Goal: Transaction & Acquisition: Purchase product/service

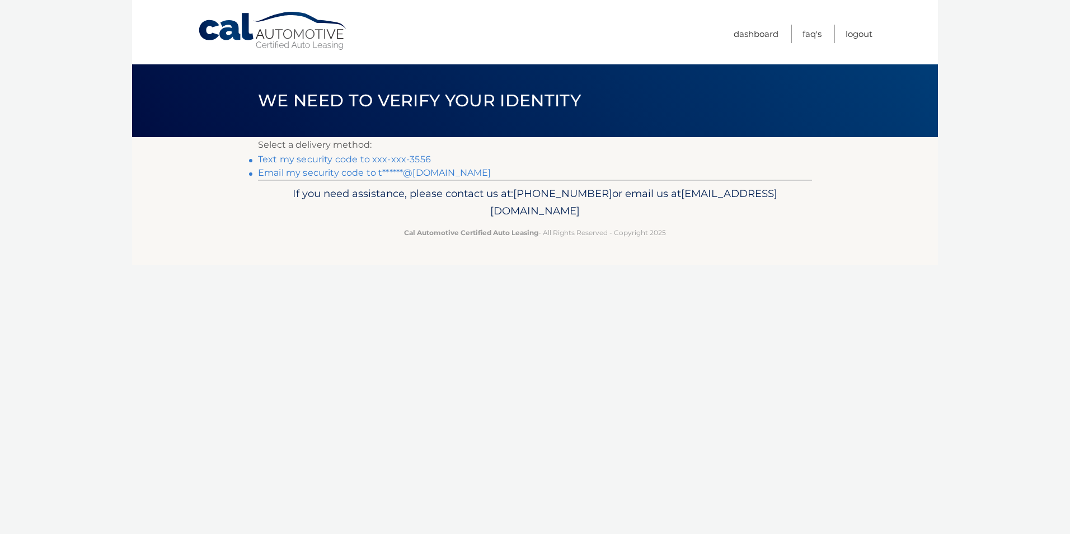
click at [416, 158] on link "Text my security code to xxx-xxx-3556" at bounding box center [344, 159] width 173 height 11
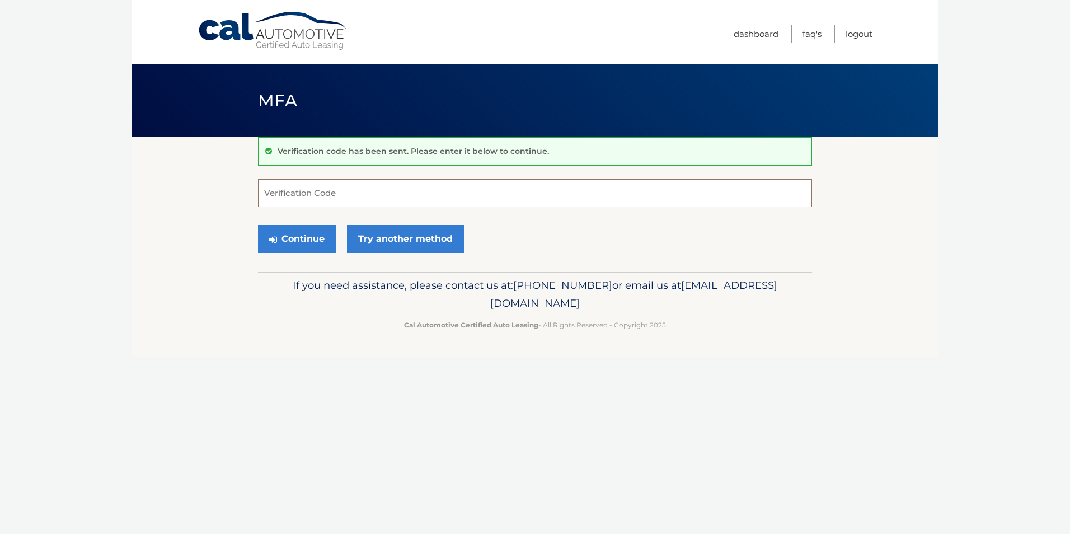
click at [319, 202] on input "Verification Code" at bounding box center [535, 193] width 554 height 28
type input "433932"
click at [315, 236] on button "Continue" at bounding box center [297, 239] width 78 height 28
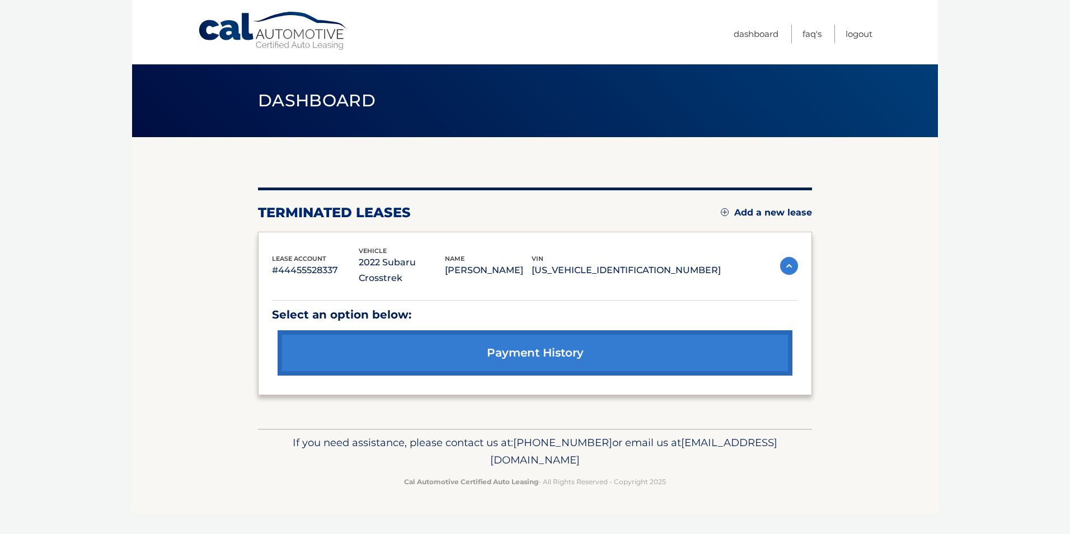
click at [774, 210] on link "Add a new lease" at bounding box center [766, 212] width 91 height 11
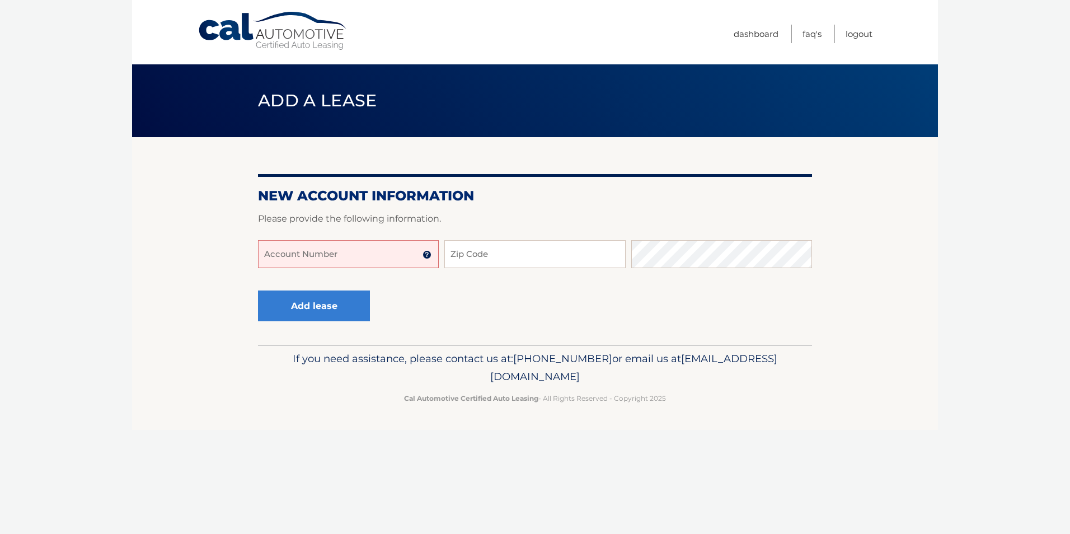
click at [310, 255] on input "Account Number" at bounding box center [348, 254] width 181 height 28
type input "44456005878"
click at [516, 256] on input "Zip Code" at bounding box center [534, 254] width 181 height 28
type input "11762"
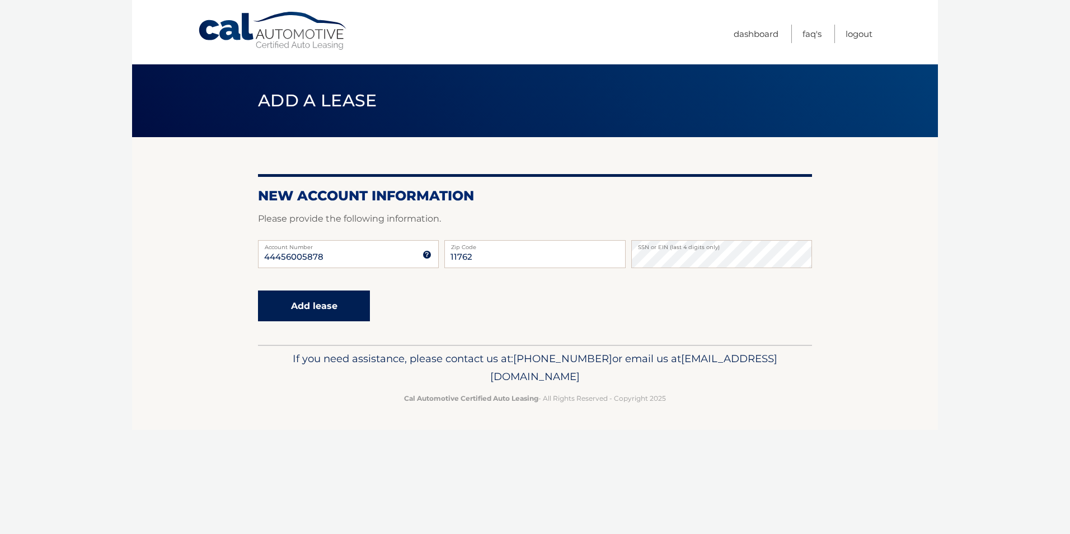
click at [324, 306] on button "Add lease" at bounding box center [314, 306] width 112 height 31
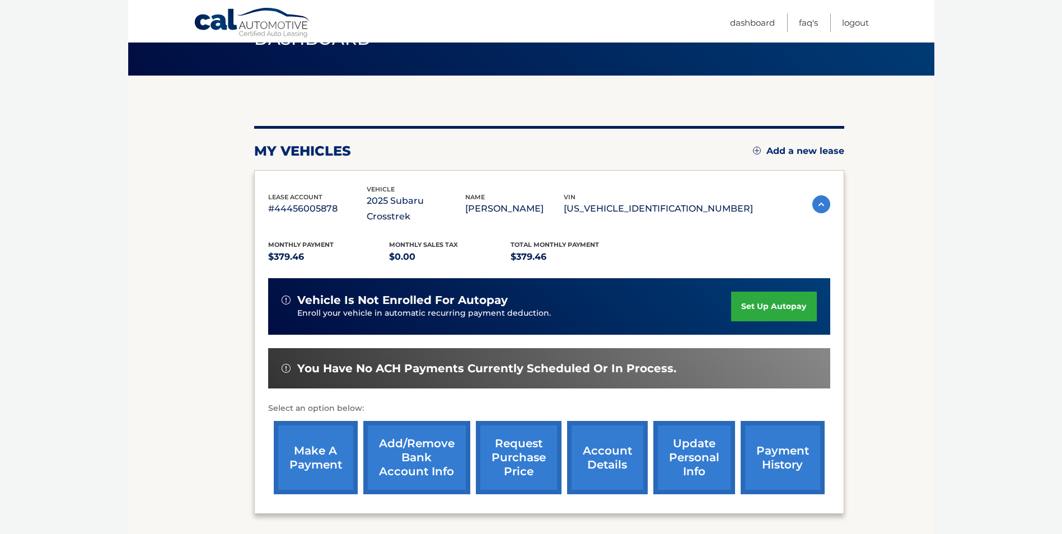
scroll to position [61, 0]
click at [323, 429] on link "make a payment" at bounding box center [316, 458] width 84 height 73
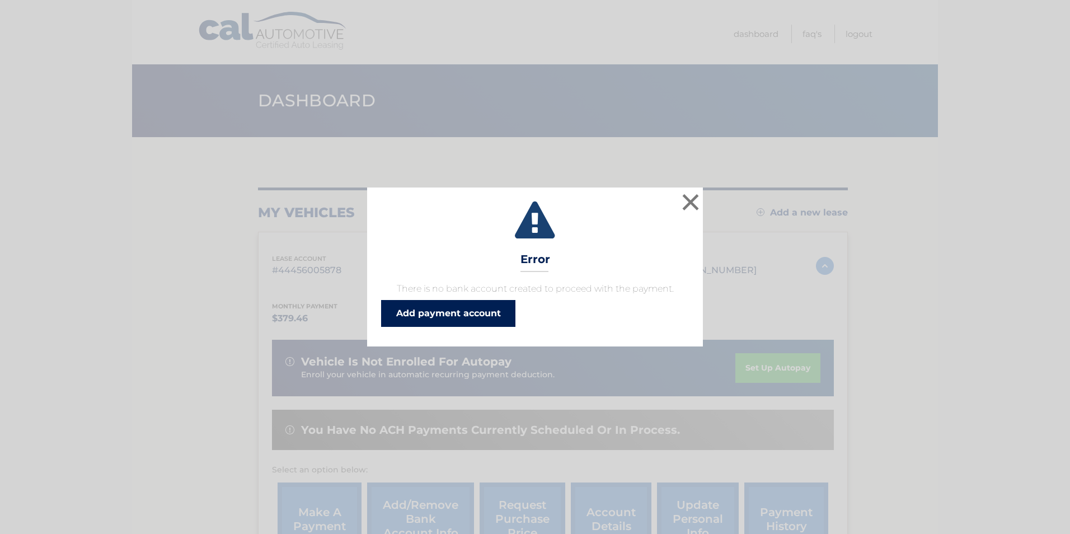
click at [497, 313] on link "Add payment account" at bounding box center [448, 313] width 134 height 27
click at [689, 199] on button "×" at bounding box center [691, 202] width 22 height 22
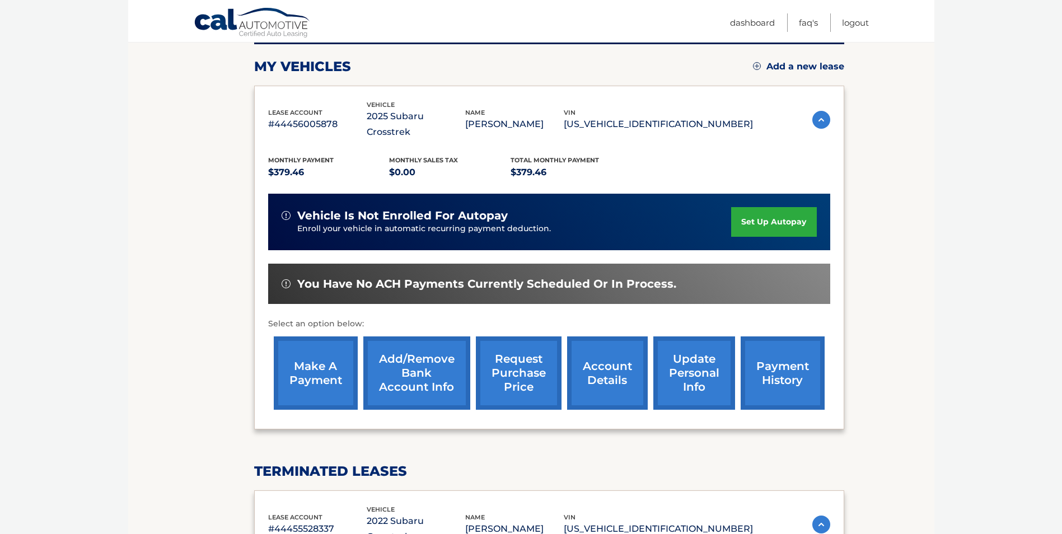
scroll to position [141, 0]
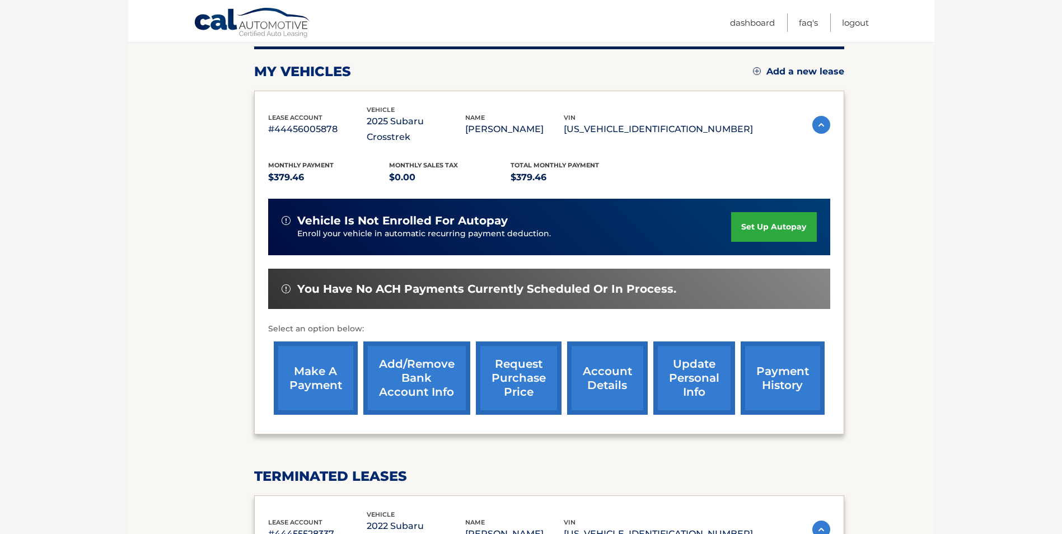
click at [313, 355] on link "make a payment" at bounding box center [316, 377] width 84 height 73
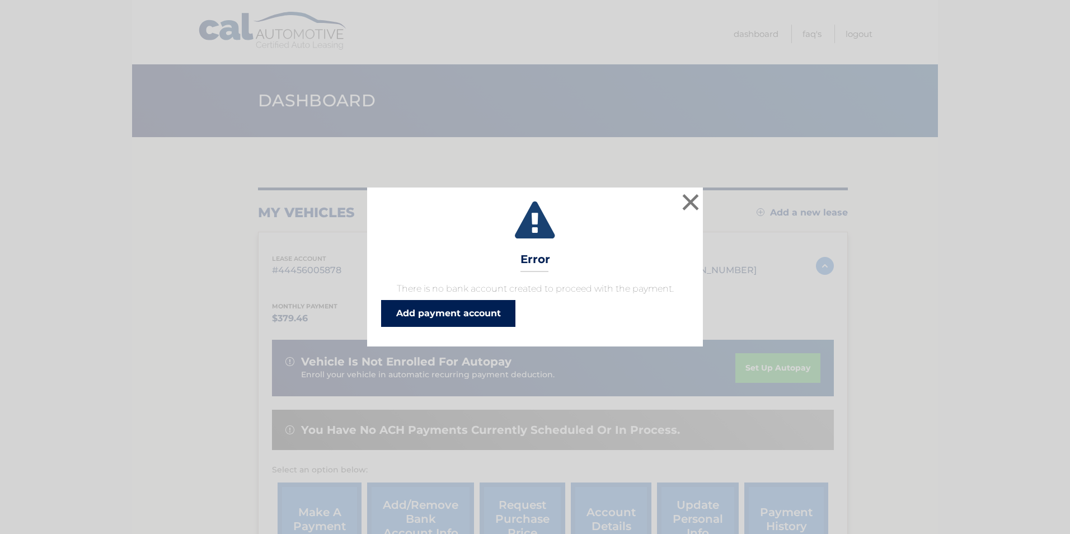
click at [483, 316] on link "Add payment account" at bounding box center [448, 313] width 134 height 27
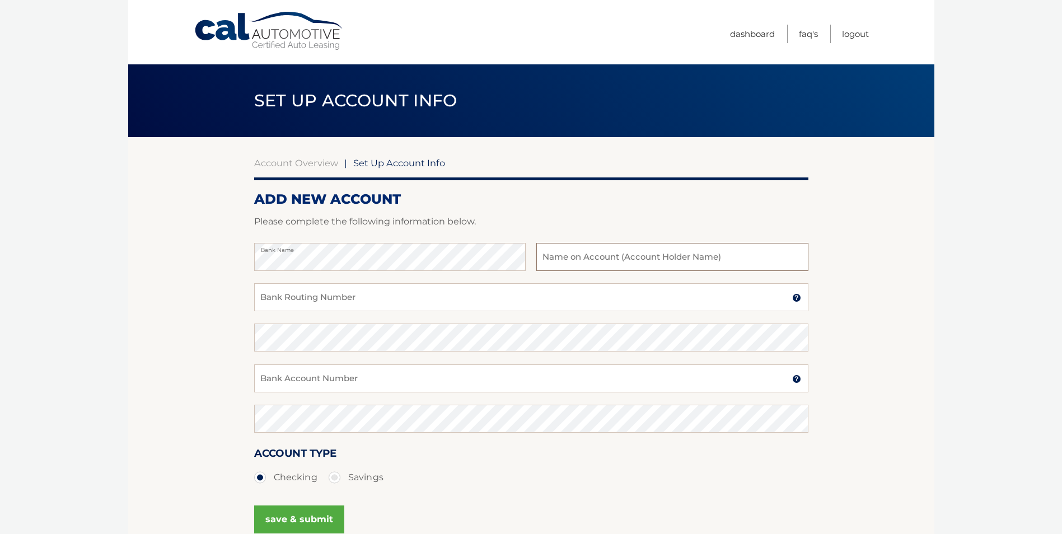
click at [605, 260] on input "text" at bounding box center [672, 257] width 272 height 28
type input "Thomas J. Scavo"
click at [799, 297] on img at bounding box center [796, 297] width 9 height 9
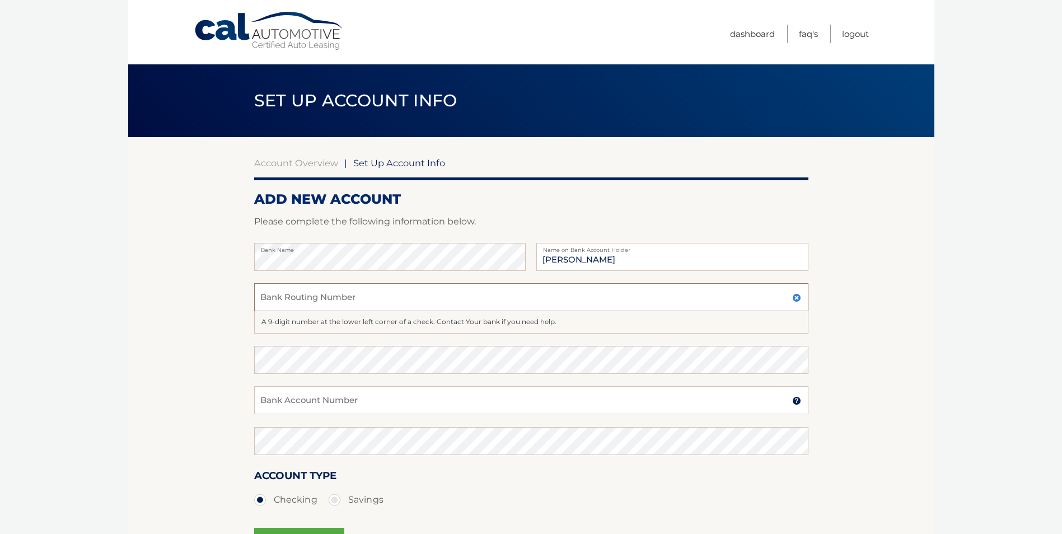
click at [353, 298] on input "Bank Routing Number" at bounding box center [531, 297] width 554 height 28
type input "026013673"
click at [277, 400] on input "Bank Account Number" at bounding box center [531, 400] width 554 height 28
type input "7921835042"
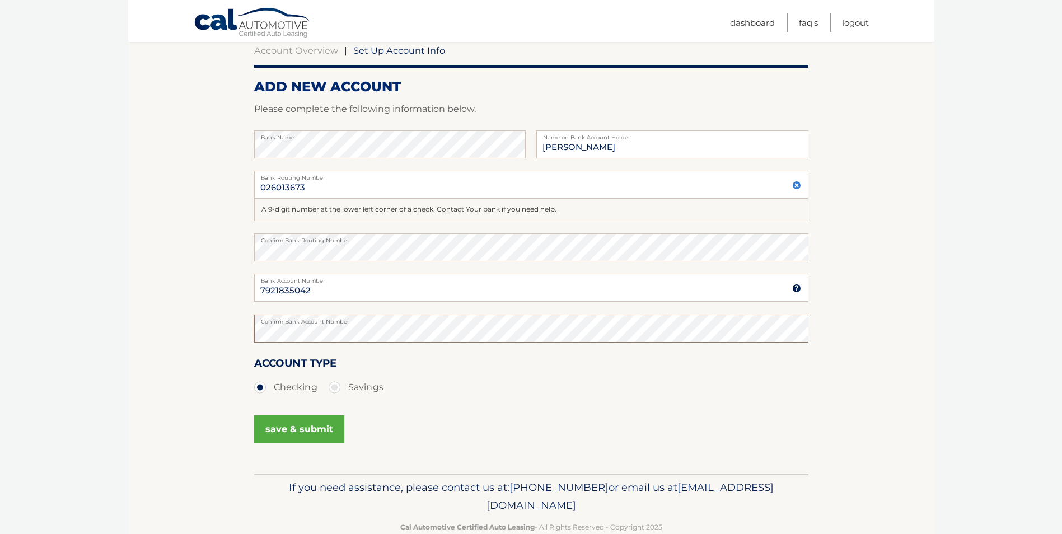
scroll to position [138, 0]
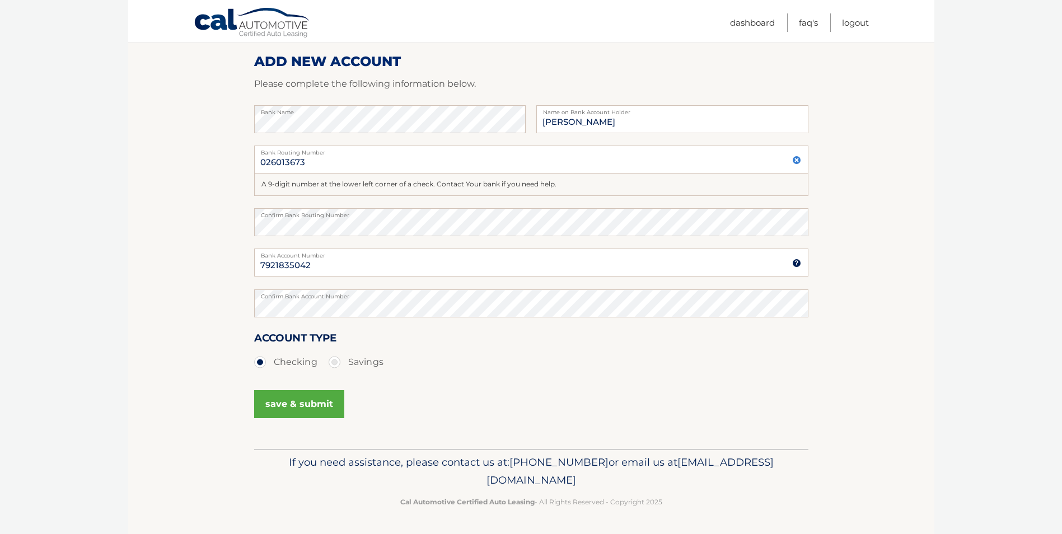
click at [315, 402] on button "save & submit" at bounding box center [299, 404] width 90 height 28
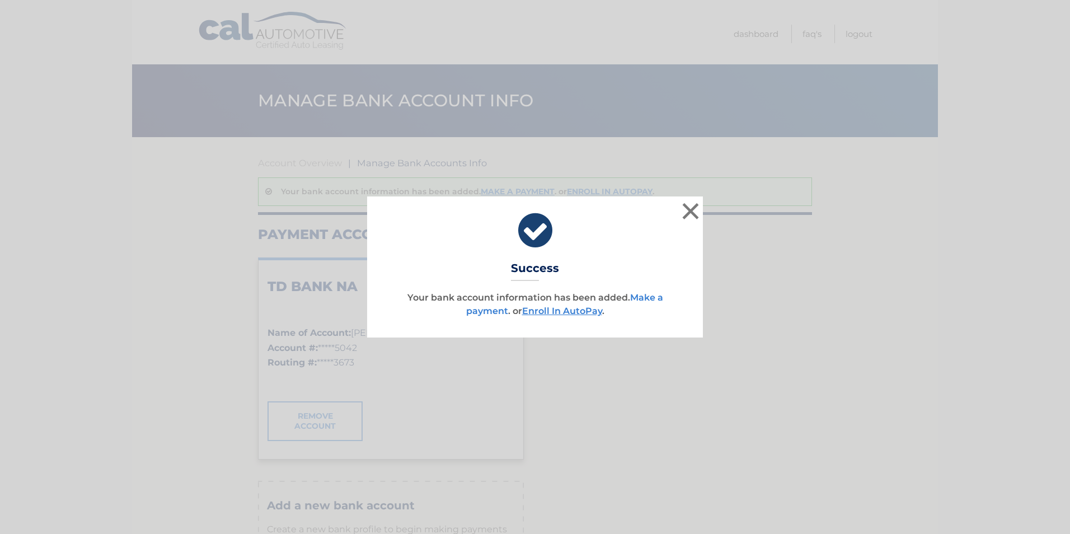
click at [648, 295] on link "Make a payment" at bounding box center [564, 304] width 197 height 24
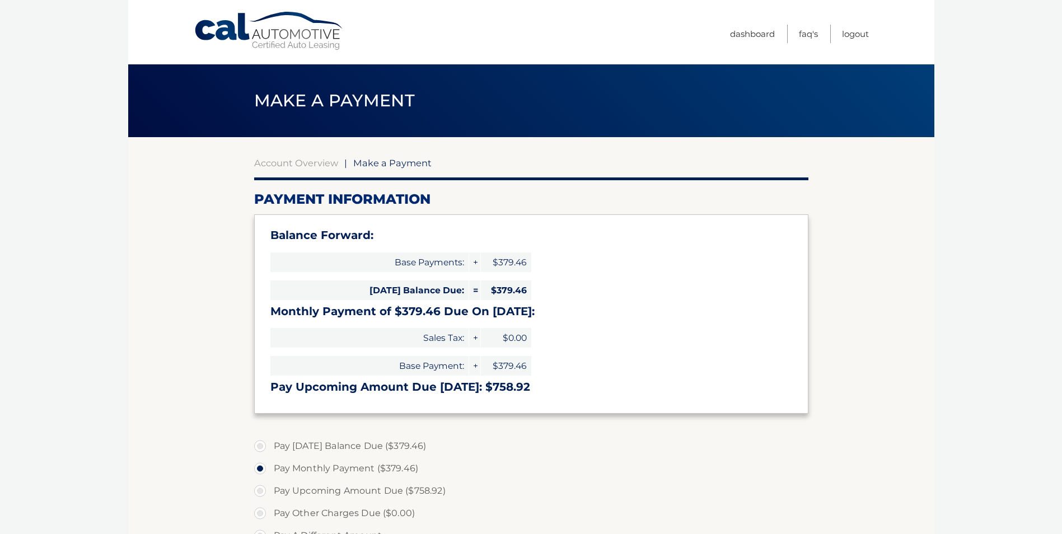
select select "NmNlNDU4NDktYWI3Ni00ZWZkLTk3NDgtMDI3OWQzMzM5OWFl"
click at [259, 444] on label "Pay Today's Balance Due ($379.46)" at bounding box center [531, 446] width 554 height 22
click at [259, 444] on input "Pay Today's Balance Due ($379.46)" at bounding box center [264, 444] width 11 height 18
radio input "true"
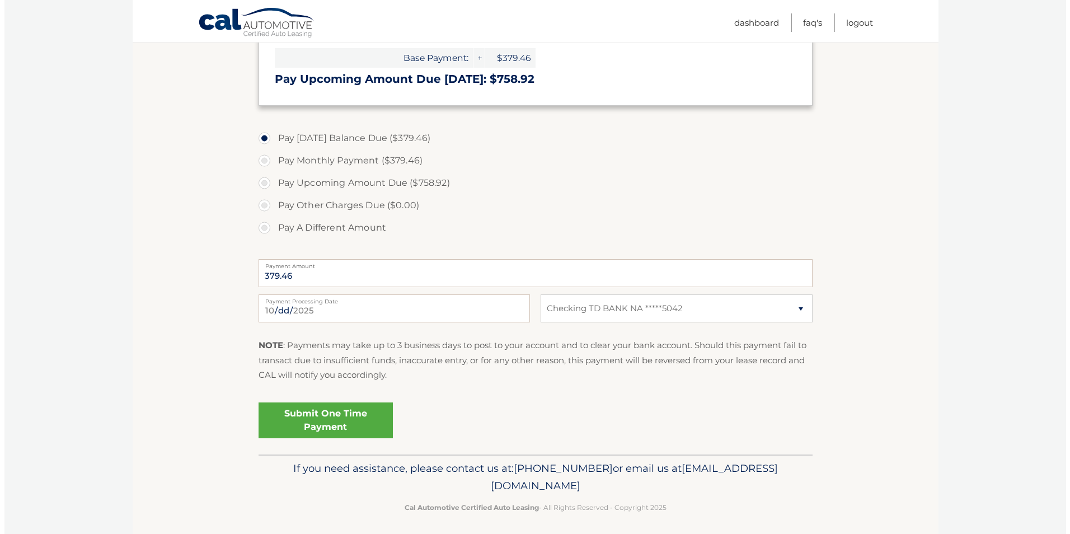
scroll to position [313, 0]
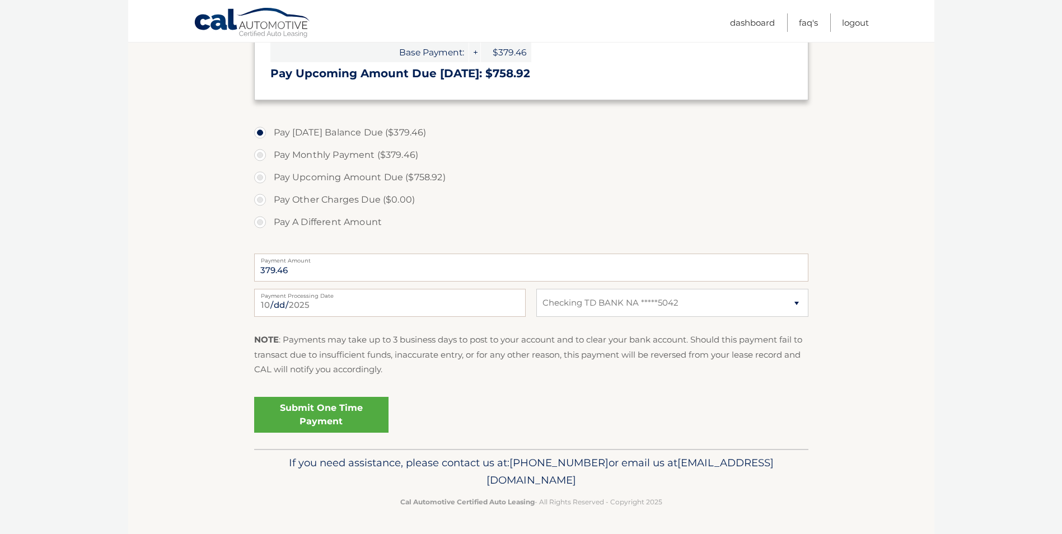
click at [324, 418] on link "Submit One Time Payment" at bounding box center [321, 415] width 134 height 36
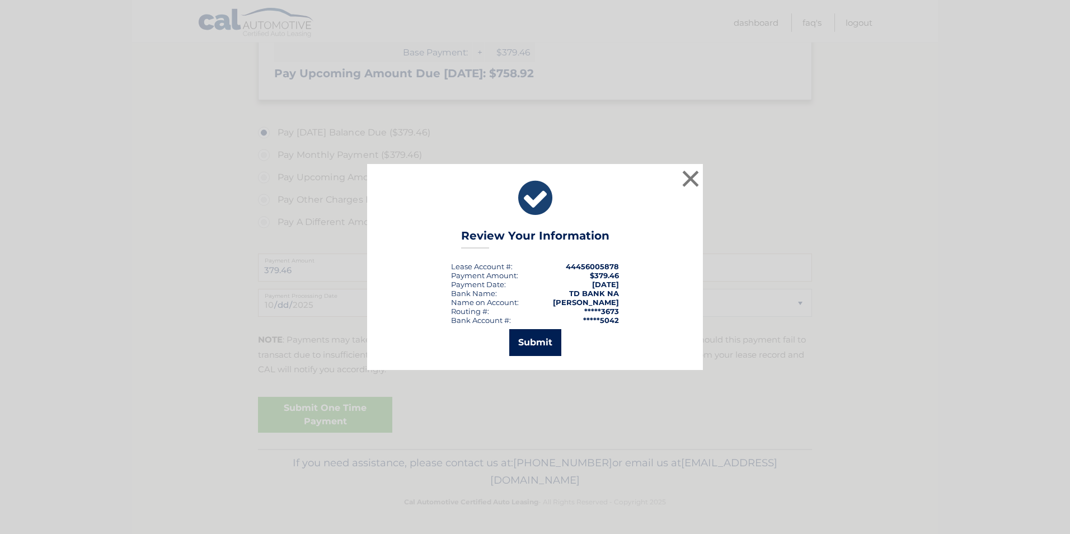
click at [533, 345] on button "Submit" at bounding box center [535, 342] width 52 height 27
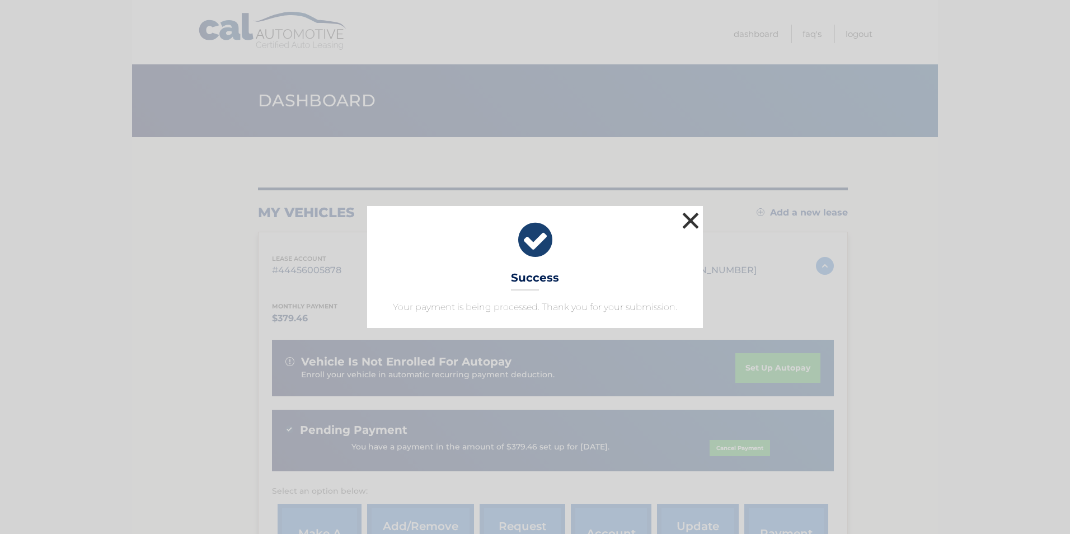
click at [694, 219] on button "×" at bounding box center [691, 220] width 22 height 22
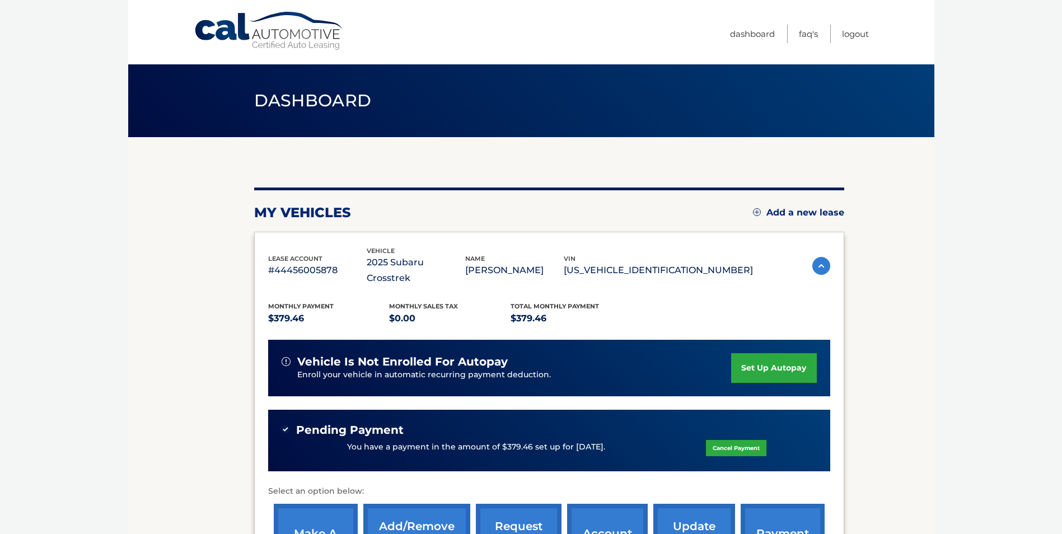
drag, startPoint x: 1061, startPoint y: 166, endPoint x: 1070, endPoint y: 193, distance: 28.2
click at [1062, 193] on html "Cal Automotive Menu Dashboard FAQ's Logout" at bounding box center [531, 267] width 1062 height 534
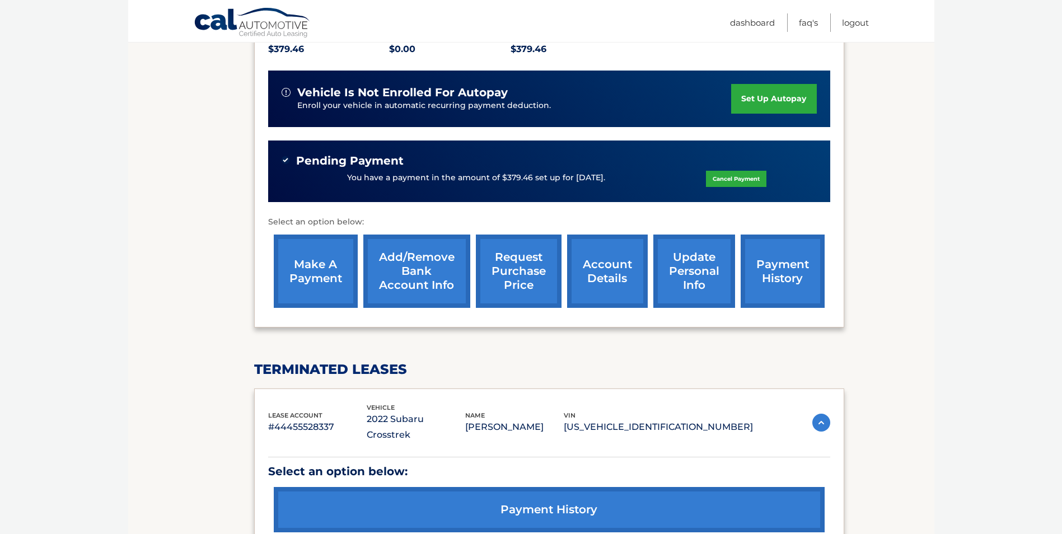
scroll to position [268, 0]
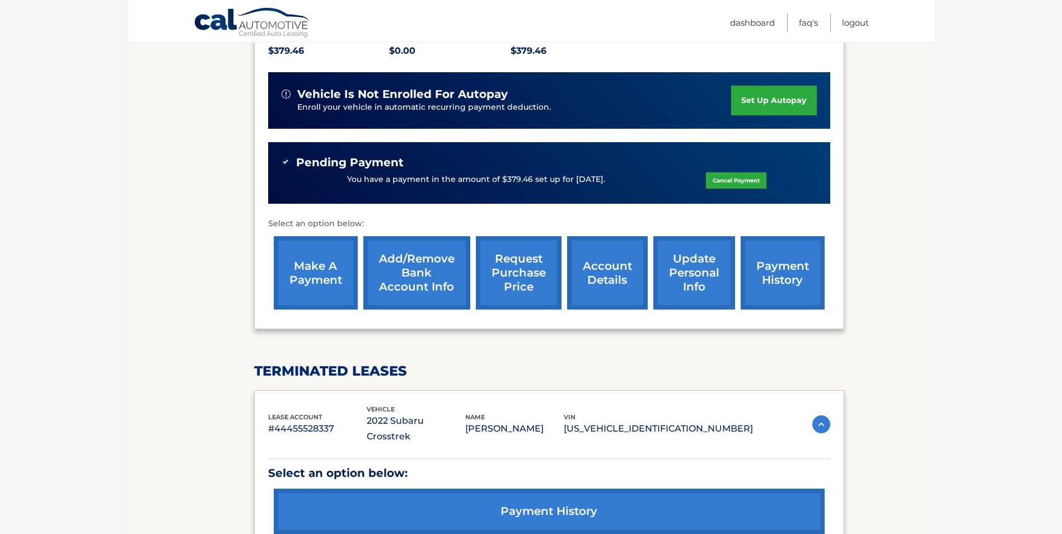
click at [771, 255] on link "payment history" at bounding box center [783, 272] width 84 height 73
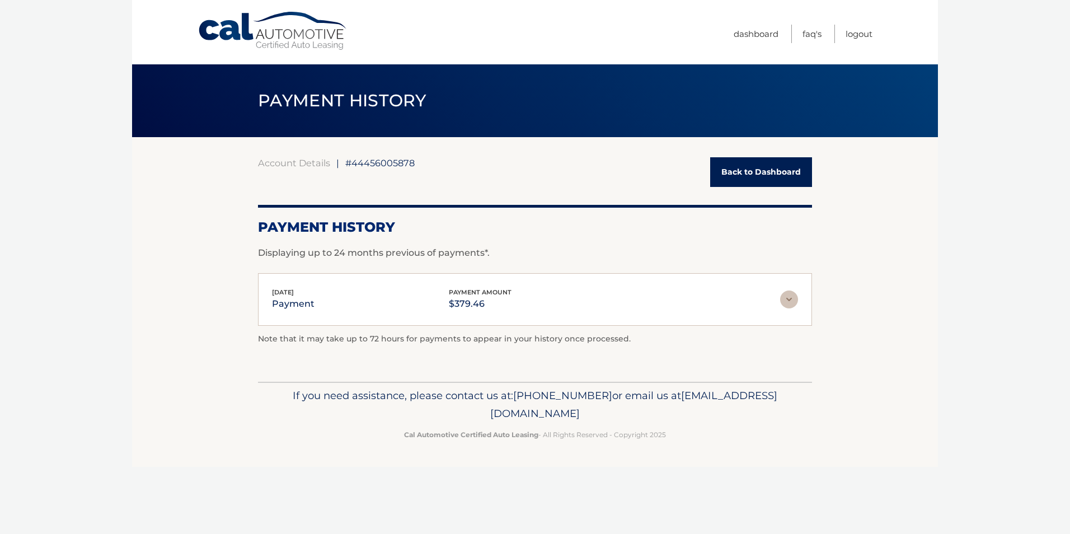
click at [774, 171] on link "Back to Dashboard" at bounding box center [761, 172] width 102 height 30
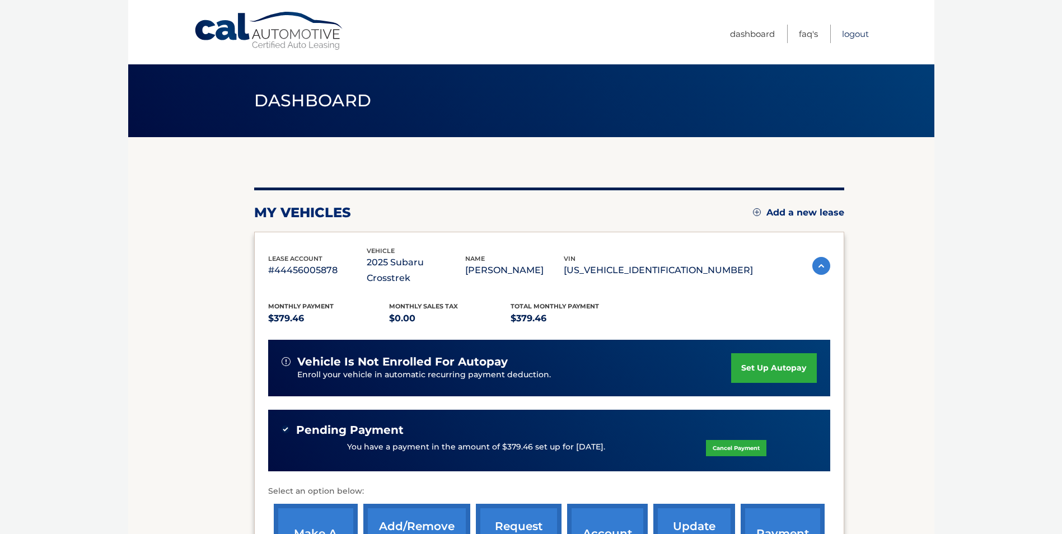
click at [861, 33] on link "Logout" at bounding box center [855, 34] width 27 height 18
